Goal: Understand process/instructions: Learn how to perform a task or action

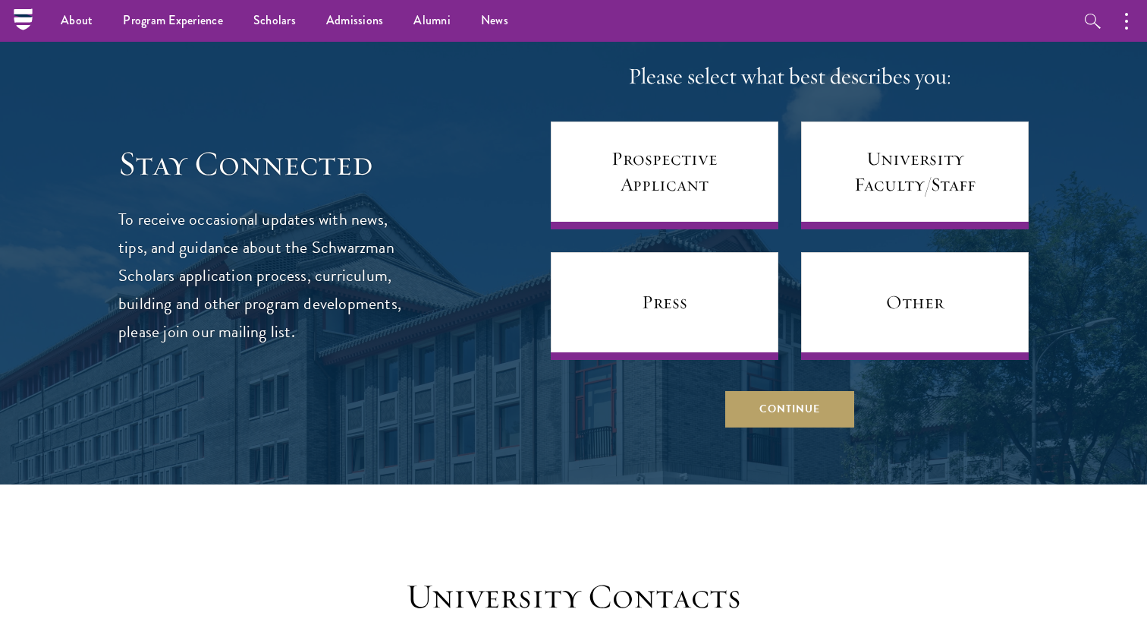
scroll to position [5979, 0]
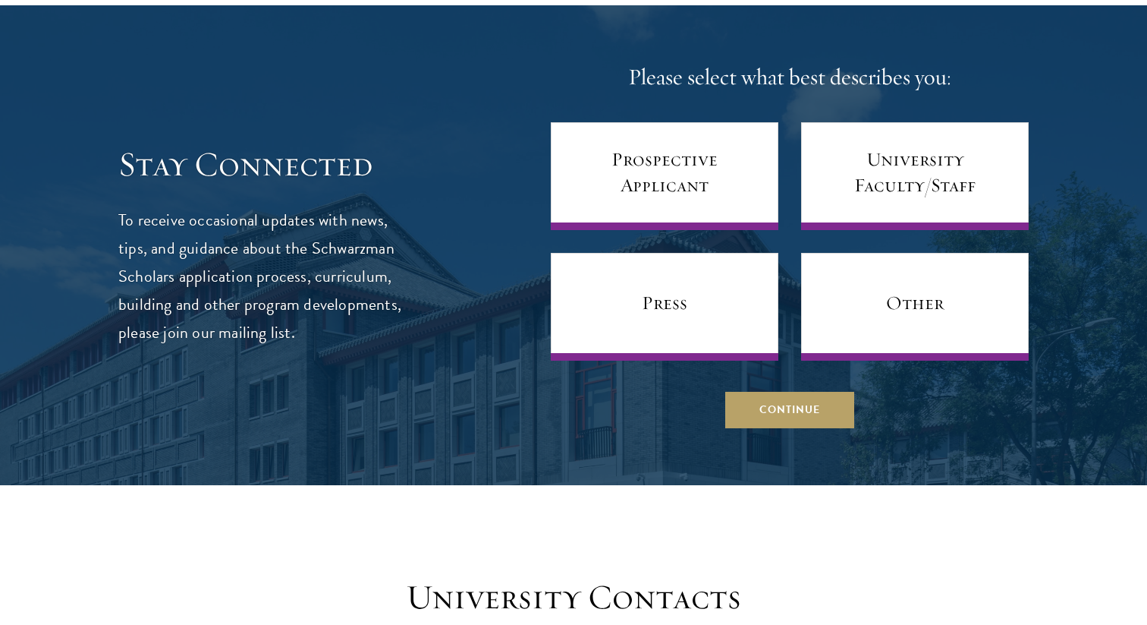
click at [782, 408] on div at bounding box center [573, 245] width 1147 height 480
click at [789, 402] on div at bounding box center [573, 245] width 1147 height 480
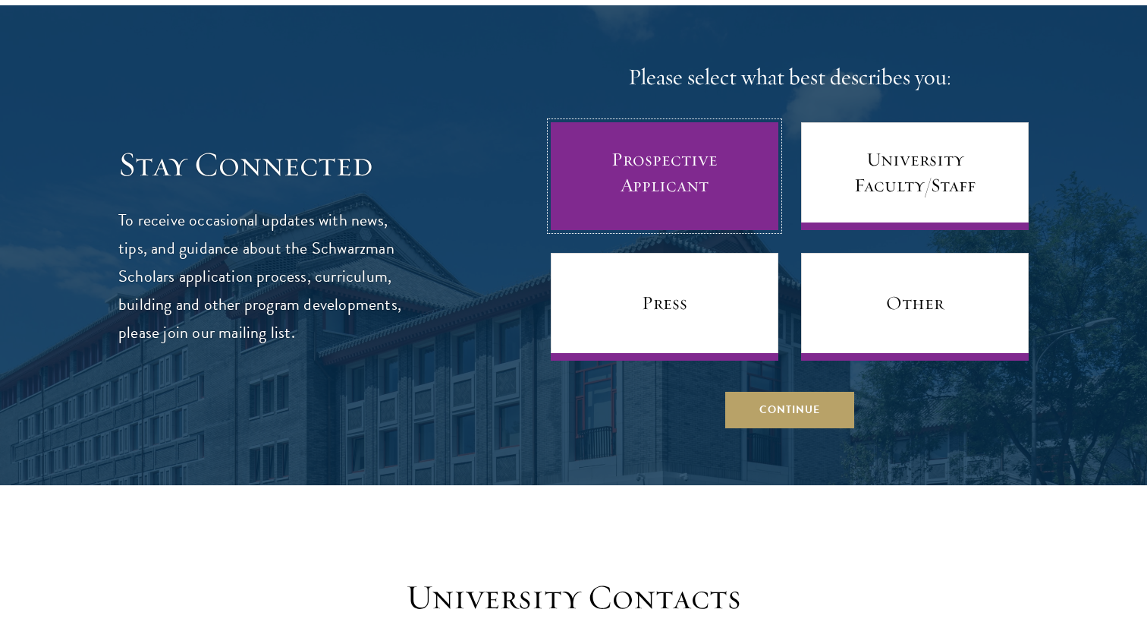
click at [693, 151] on link "Prospective Applicant" at bounding box center [665, 176] width 228 height 108
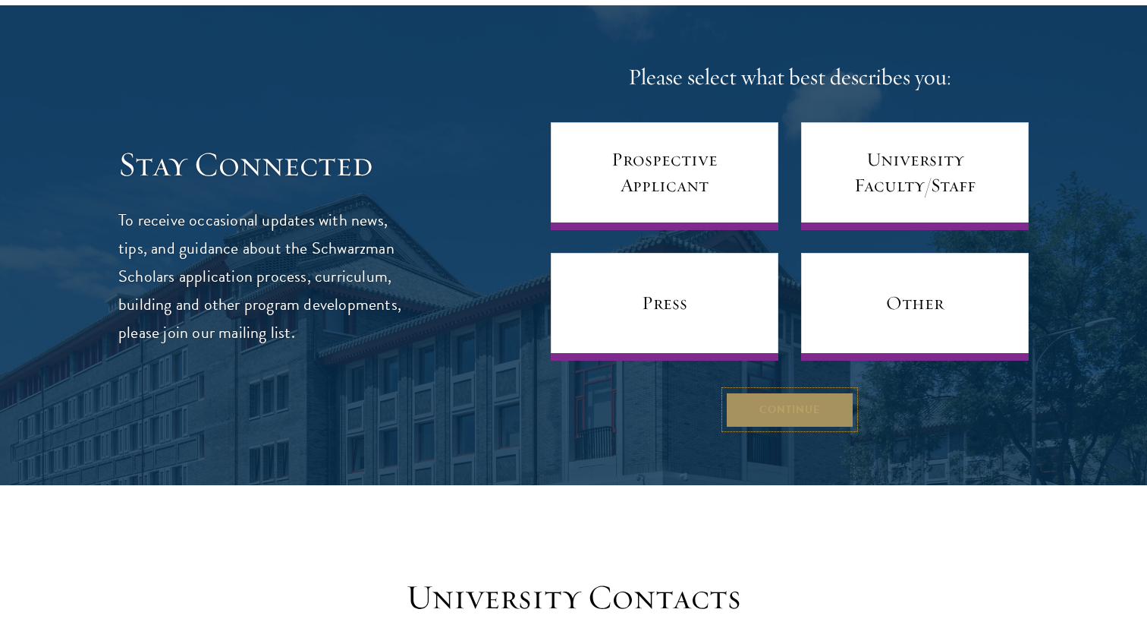
click at [752, 391] on button "Continue" at bounding box center [790, 409] width 129 height 36
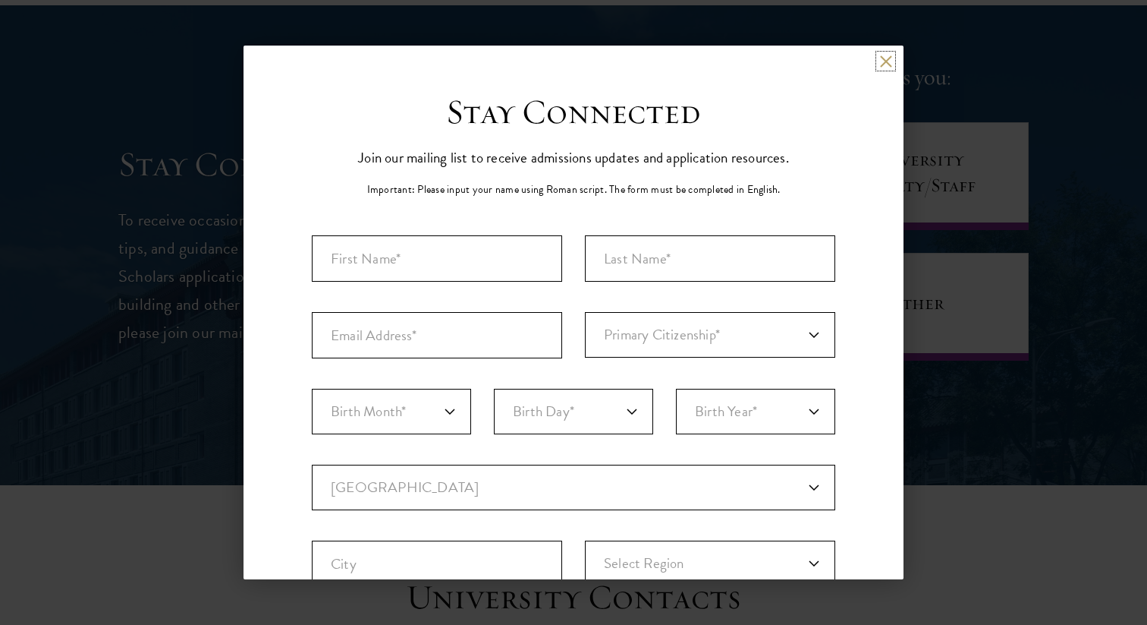
scroll to position [408, 0]
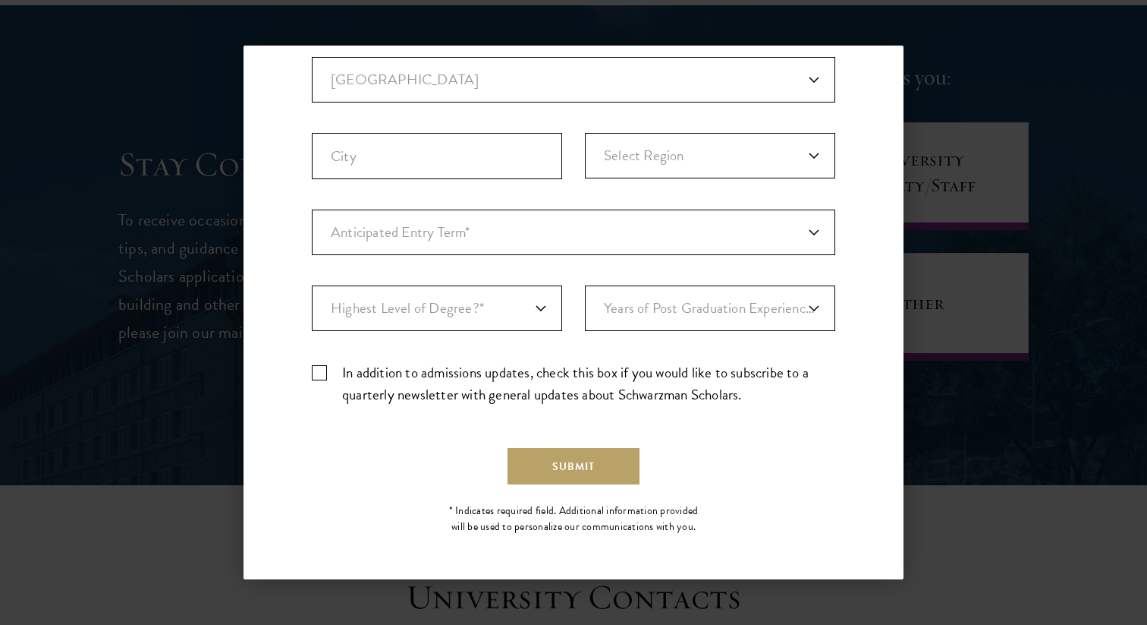
click at [977, 211] on div "Back Stay Connected Please select what best describes you: Prospective Applican…" at bounding box center [573, 313] width 1147 height 534
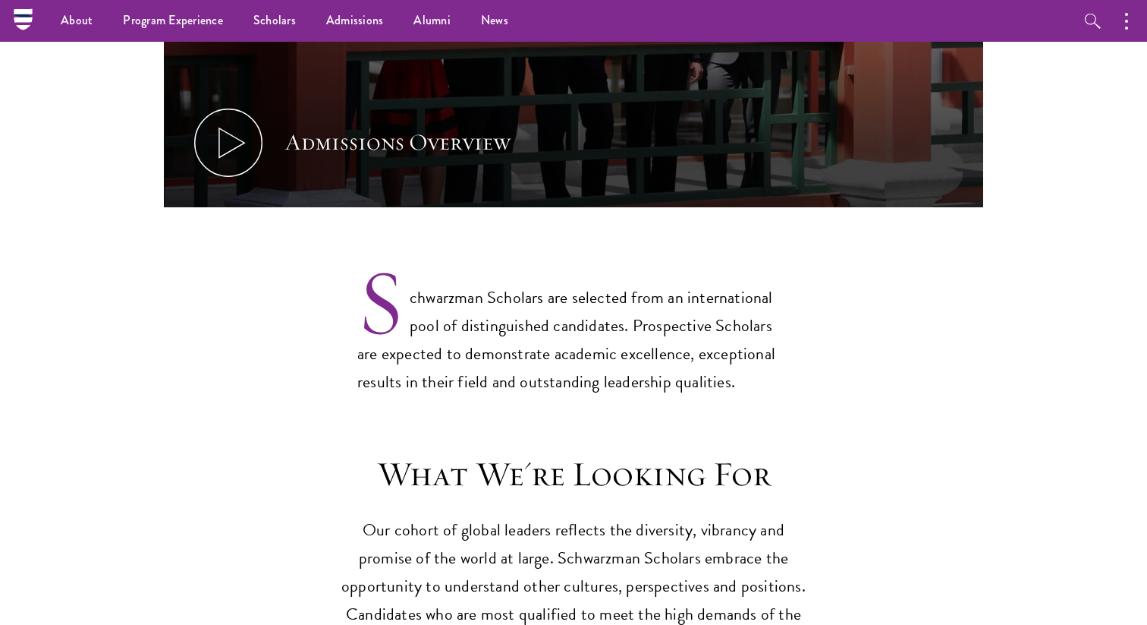
scroll to position [0, 0]
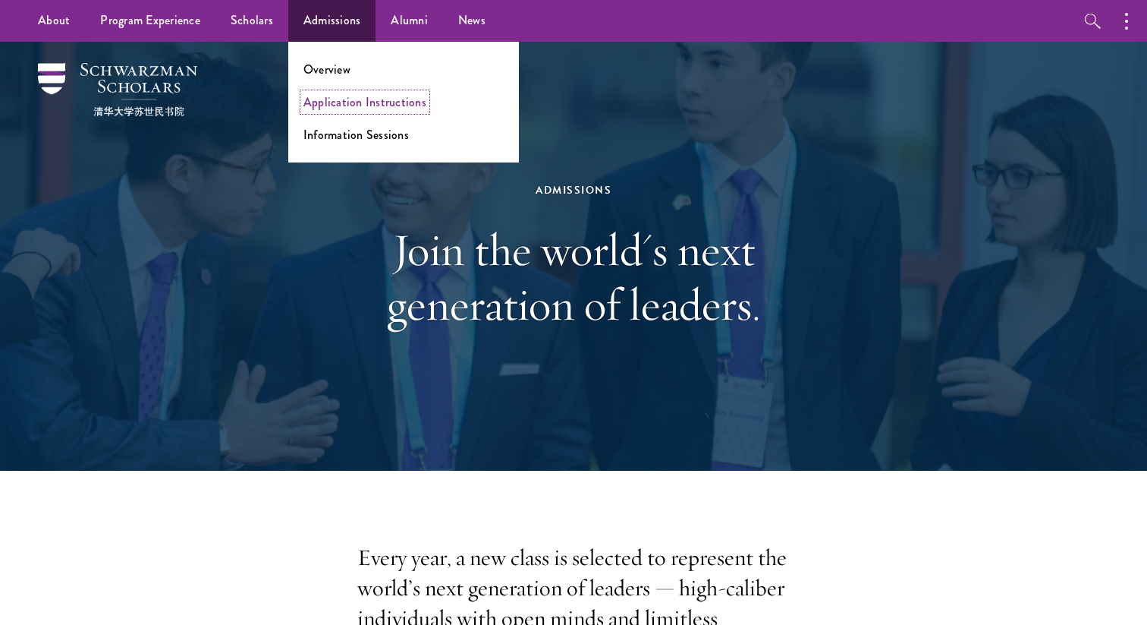
click at [373, 104] on link "Application Instructions" at bounding box center [365, 101] width 123 height 17
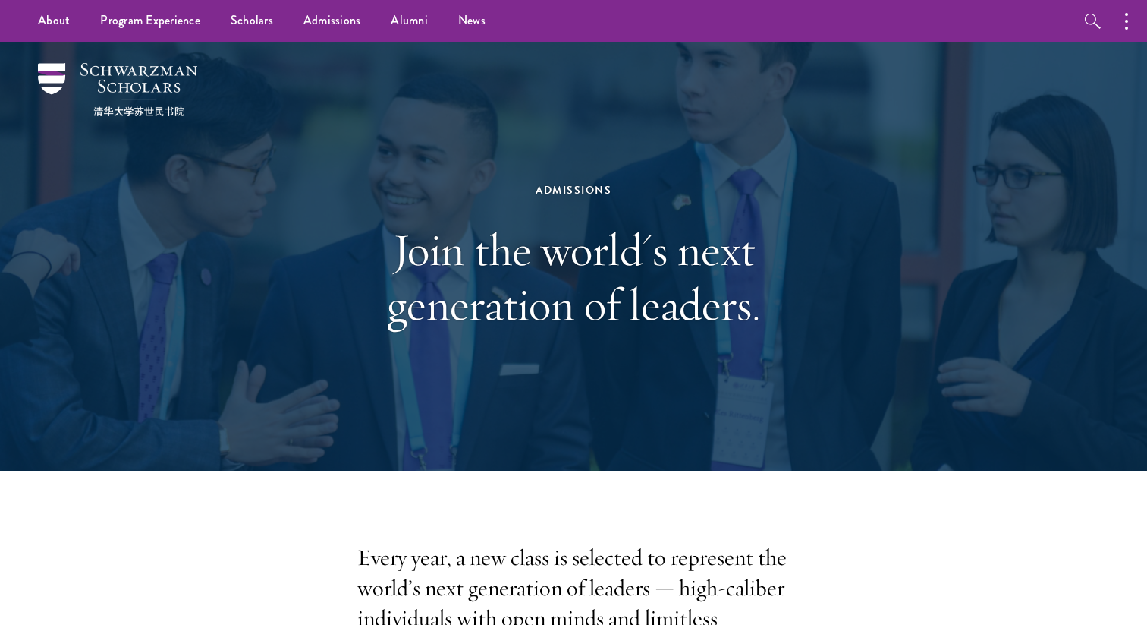
click at [452, 266] on h1 "Join the world's next generation of leaders." at bounding box center [574, 276] width 524 height 109
click at [344, 264] on h1 "Join the world's next generation of leaders." at bounding box center [574, 276] width 524 height 109
